Goal: Task Accomplishment & Management: Complete application form

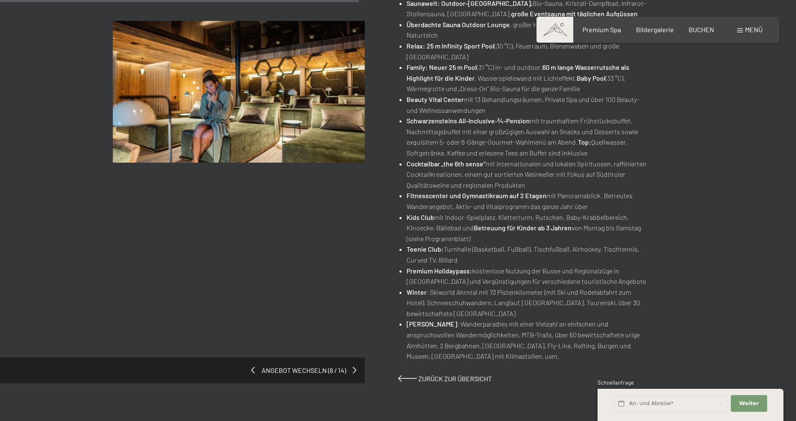
scroll to position [451, 0]
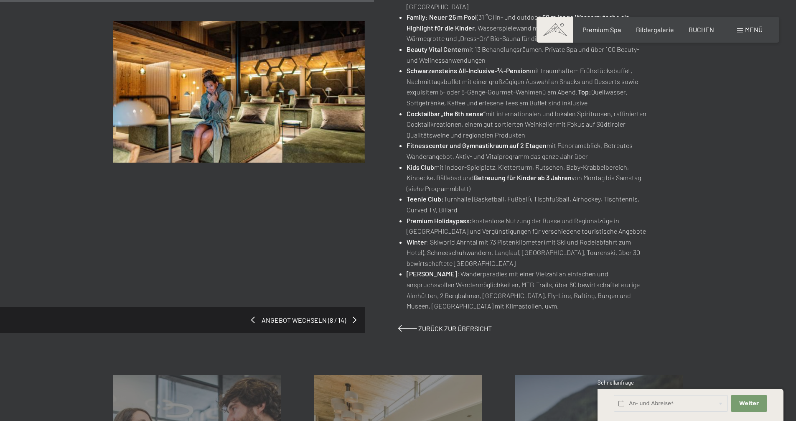
drag, startPoint x: 656, startPoint y: 311, endPoint x: 337, endPoint y: 233, distance: 327.9
click at [337, 233] on div "Buchen Anfragen Premium Spa Bildergalerie BUCHEN Menü DE IT EN Gutschein Bilder…" at bounding box center [398, 243] width 796 height 1389
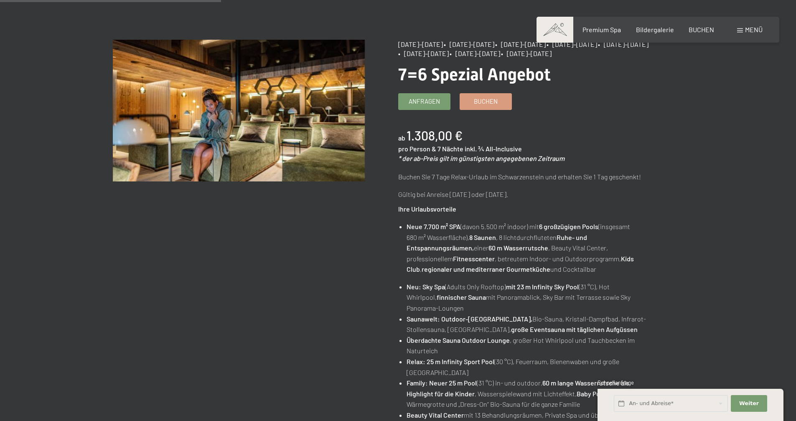
scroll to position [0, 0]
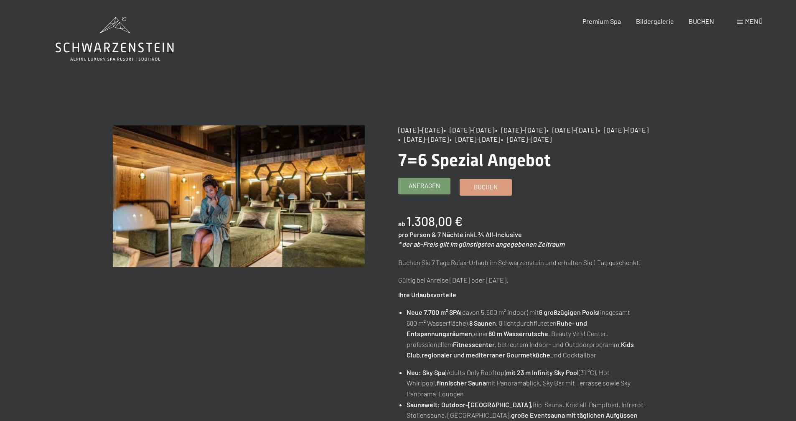
click at [436, 190] on link "Anfragen" at bounding box center [423, 186] width 51 height 16
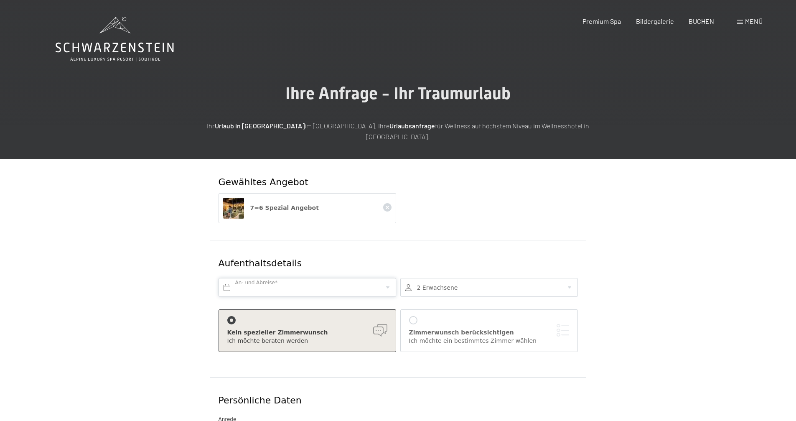
click at [309, 278] on input "text" at bounding box center [306, 287] width 177 height 19
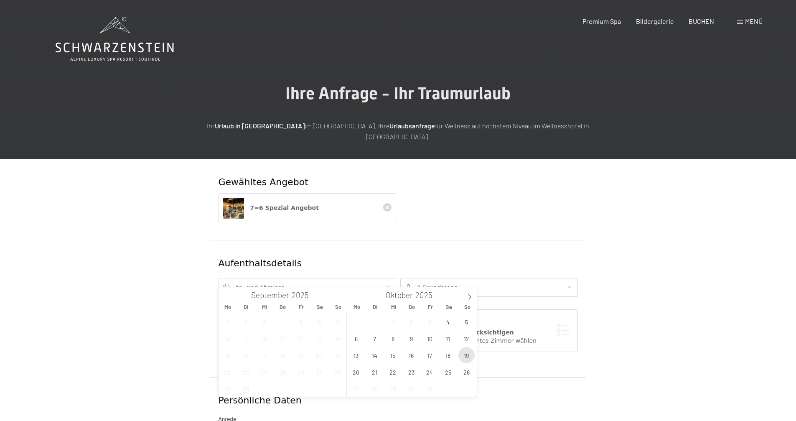
click at [468, 357] on span "19" at bounding box center [466, 355] width 16 height 16
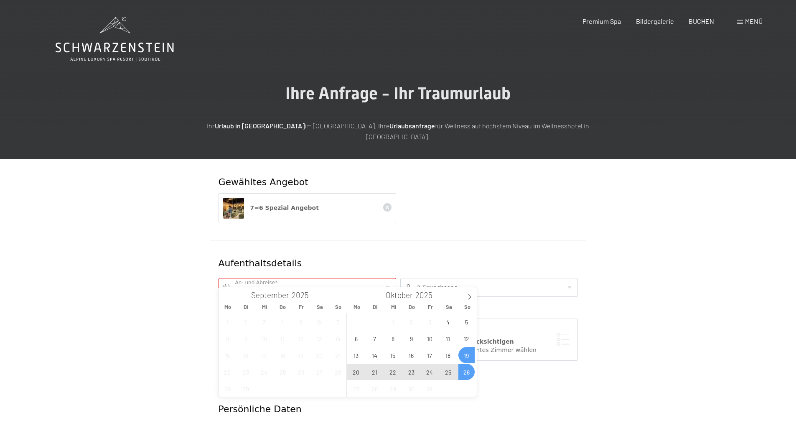
click at [468, 375] on span "26" at bounding box center [466, 371] width 16 height 16
type input "So. 19.10.2025 - So. 26.10.2025"
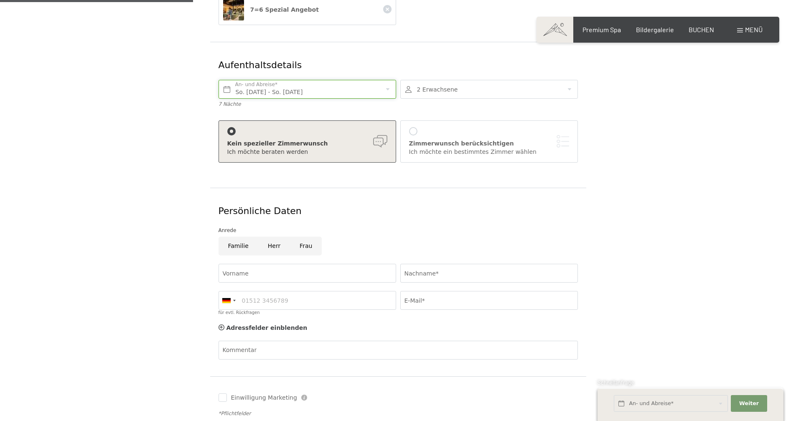
scroll to position [200, 0]
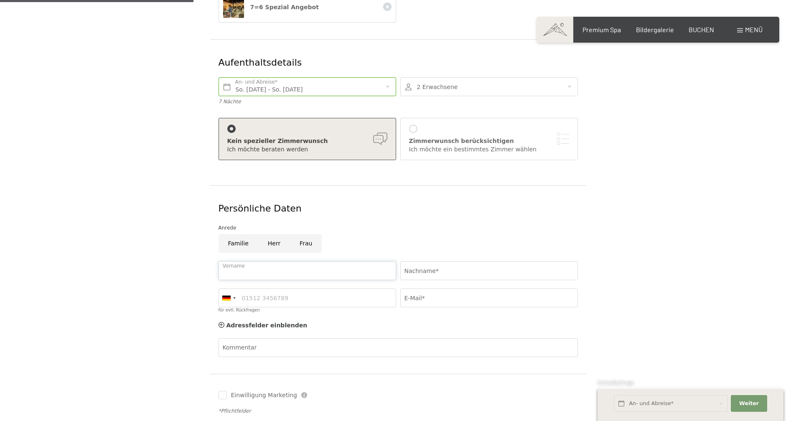
click at [227, 261] on input "Vorname" at bounding box center [306, 270] width 177 height 19
type input "Herbert"
type input "Lehner"
click at [289, 291] on input "für evtl. Rückfragen" at bounding box center [306, 297] width 177 height 19
type input "01636319681"
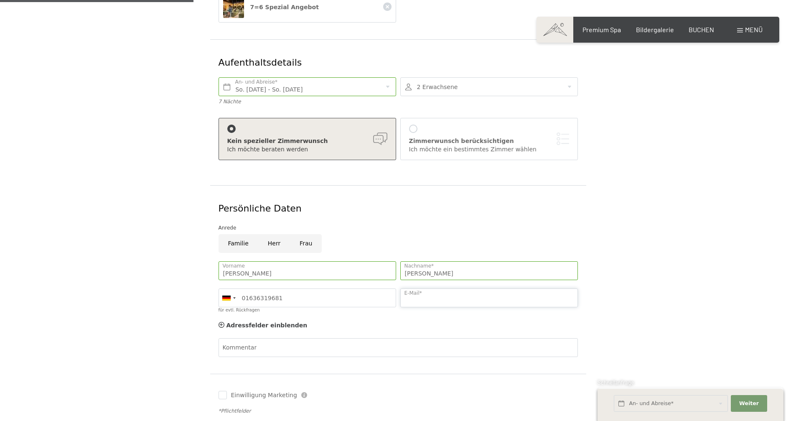
click at [417, 288] on input "E-Mail*" at bounding box center [488, 297] width 177 height 19
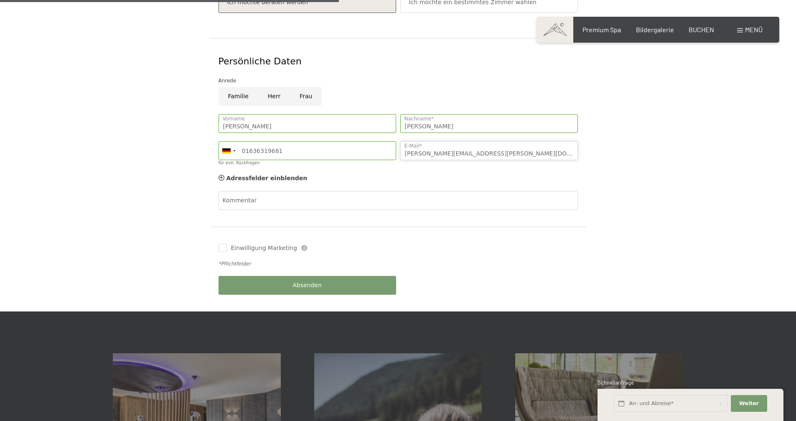
scroll to position [351, 0]
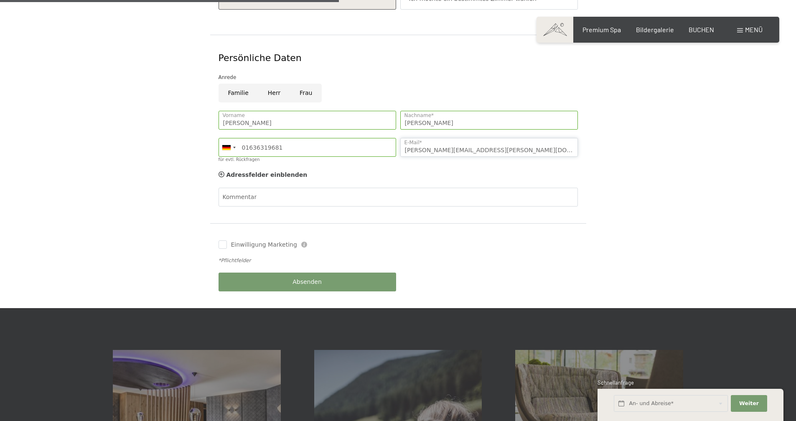
type input "lehner.herbert@gmx.de"
click at [221, 240] on input "Einwilligung Marketing" at bounding box center [222, 244] width 8 height 8
checkbox input "true"
click at [300, 280] on button "Absenden" at bounding box center [306, 281] width 177 height 19
